Goal: Task Accomplishment & Management: Use online tool/utility

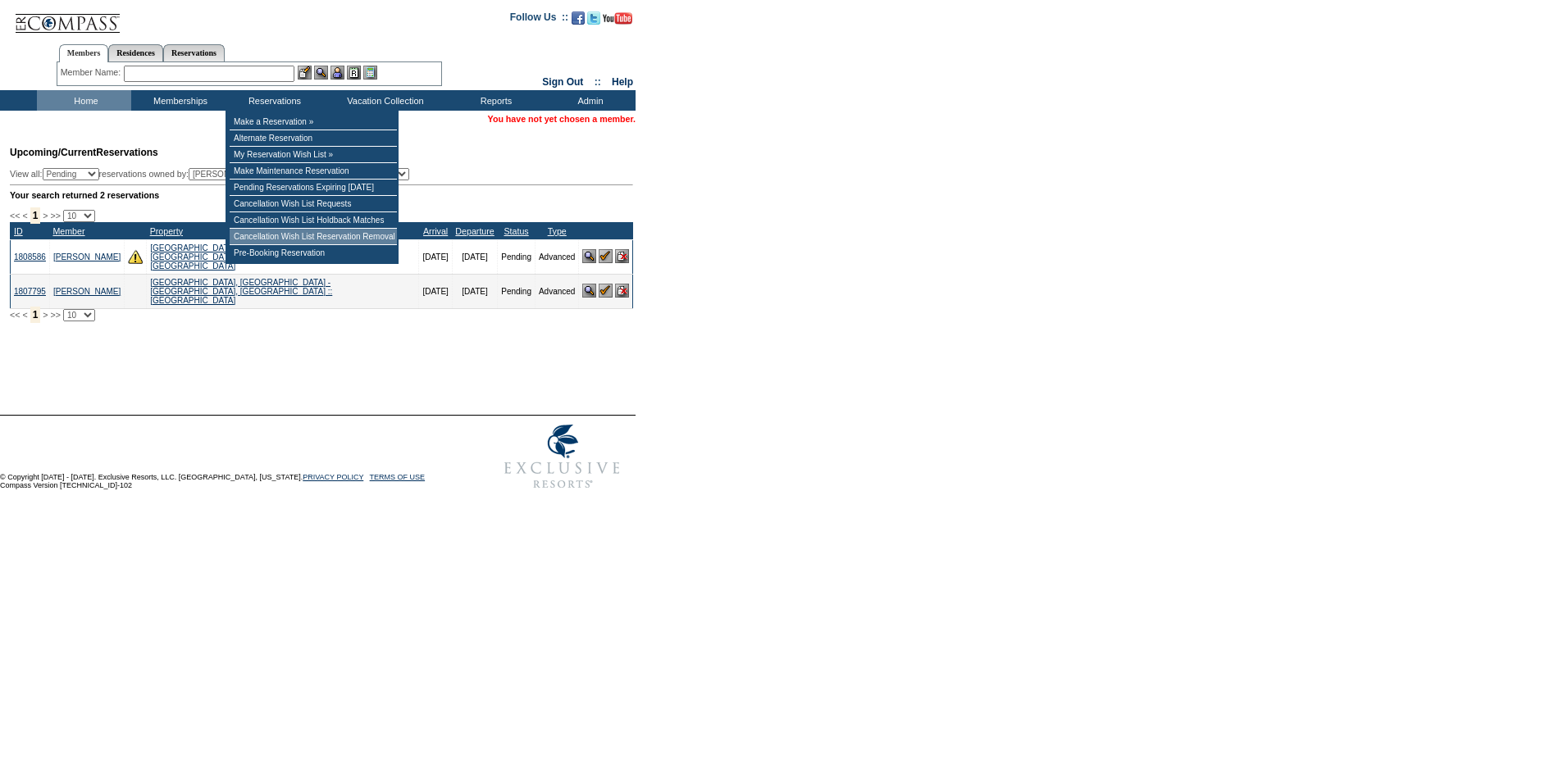
click at [302, 239] on td "Cancellation Wish List Reservation Removal" at bounding box center [313, 236] width 167 height 16
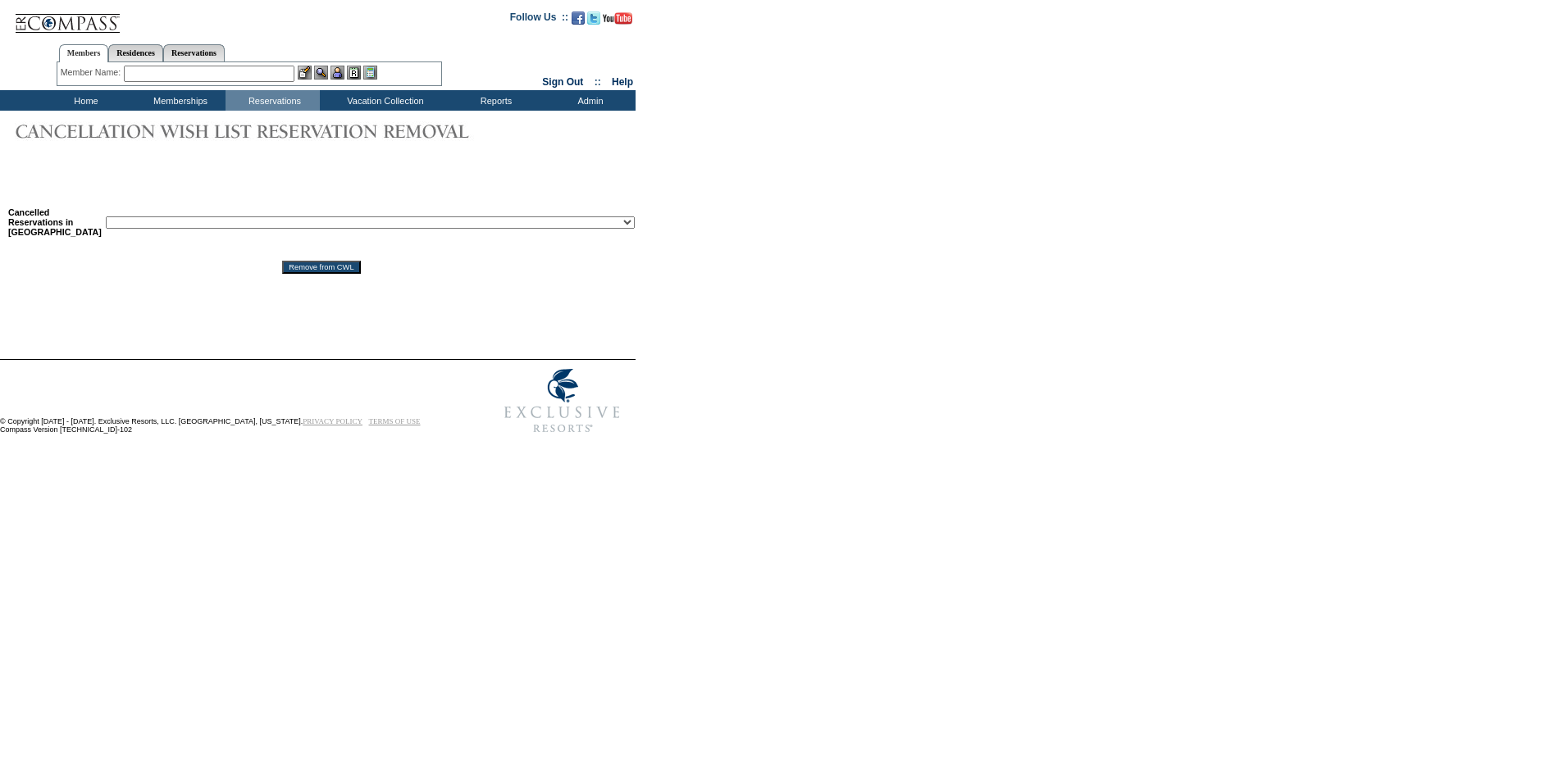
click at [270, 220] on select "Reservation ID: 1810632 ([GEOGRAPHIC_DATA], [US_STATE] - 71 [GEOGRAPHIC_DATA], …" at bounding box center [370, 223] width 529 height 12
select select "1810081"
click at [134, 217] on select "Reservation ID: 1810632 ([GEOGRAPHIC_DATA], [US_STATE] - 71 [GEOGRAPHIC_DATA], …" at bounding box center [370, 223] width 529 height 12
click at [325, 266] on input "Remove from CWL" at bounding box center [320, 266] width 78 height 13
